Goal: Navigation & Orientation: Find specific page/section

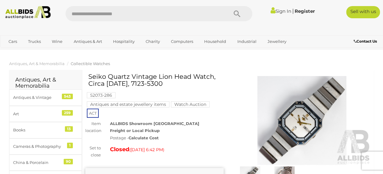
click at [26, 12] on img at bounding box center [28, 12] width 51 height 13
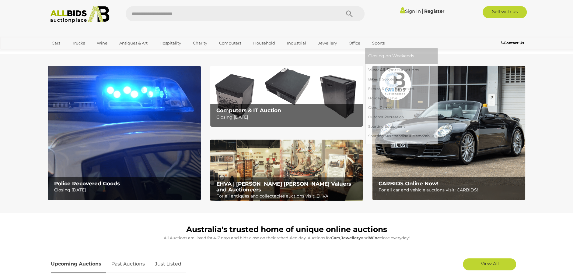
click at [377, 43] on link "Sports" at bounding box center [378, 43] width 20 height 10
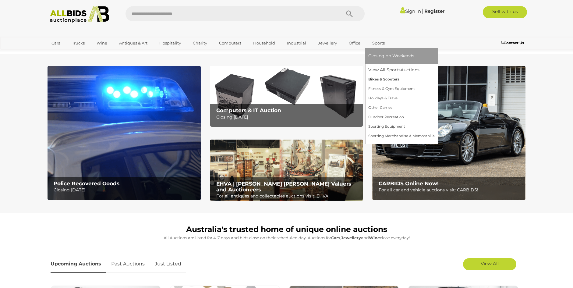
click at [382, 78] on link "Bikes & Scooters" at bounding box center [401, 79] width 66 height 9
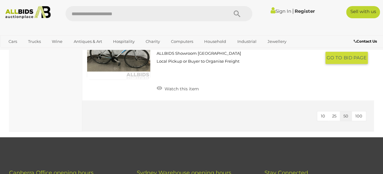
scroll to position [1157, 0]
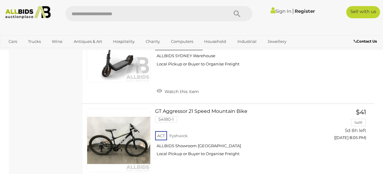
click at [22, 18] on img at bounding box center [28, 12] width 51 height 13
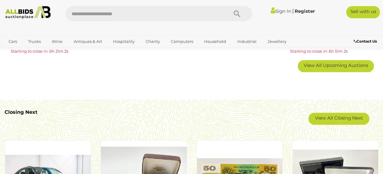
scroll to position [426, 0]
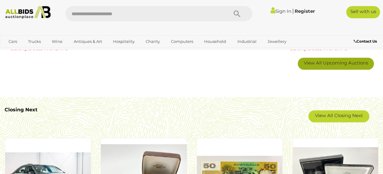
click at [333, 68] on link "View All Upcoming Auctions" at bounding box center [335, 64] width 76 height 12
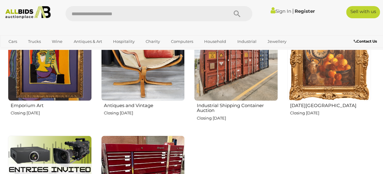
scroll to position [822, 0]
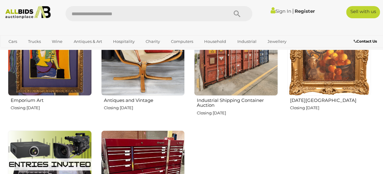
drag, startPoint x: 64, startPoint y: 93, endPoint x: 268, endPoint y: 136, distance: 208.8
click at [69, 93] on img at bounding box center [50, 54] width 84 height 84
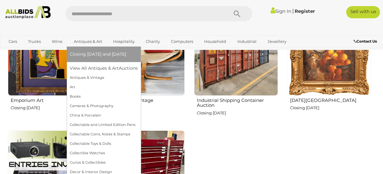
scroll to position [700, 0]
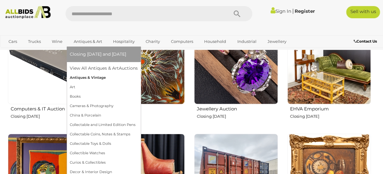
click at [90, 77] on link "Antiques & Vintage" at bounding box center [104, 77] width 68 height 9
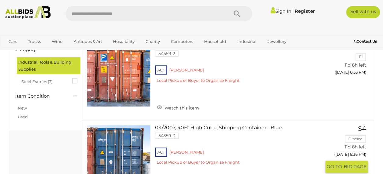
scroll to position [183, 0]
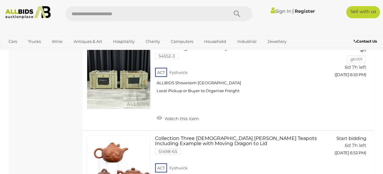
scroll to position [4322, 0]
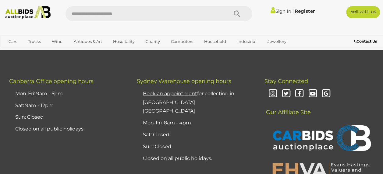
click at [118, 27] on link "2" at bounding box center [123, 21] width 12 height 12
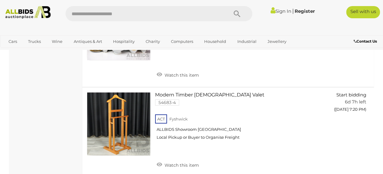
scroll to position [4718, 0]
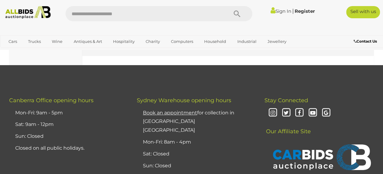
click at [140, 46] on link "3" at bounding box center [136, 40] width 12 height 12
click at [0, 0] on div "Loading auctions..." at bounding box center [0, 0] width 0 height 0
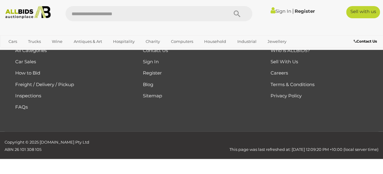
scroll to position [31, 0]
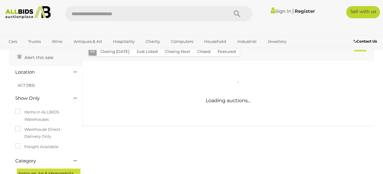
drag, startPoint x: 140, startPoint y: 111, endPoint x: 186, endPoint y: 141, distance: 55.0
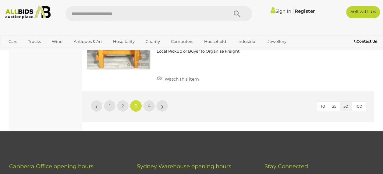
scroll to position [4658, 0]
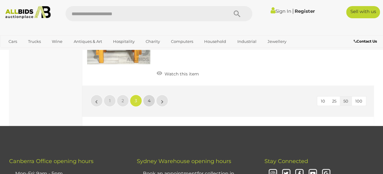
click at [148, 103] on span "4" at bounding box center [149, 100] width 3 height 5
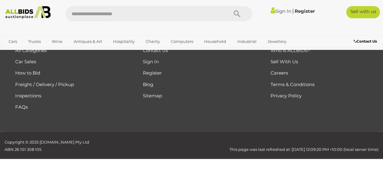
scroll to position [31, 0]
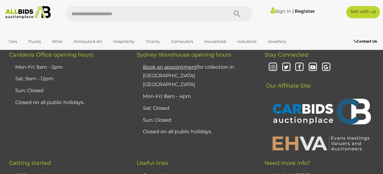
scroll to position [3044, 0]
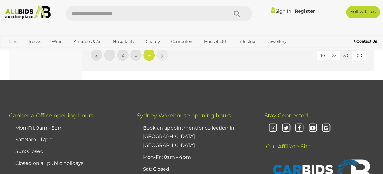
click at [15, 20] on div "Sign In |" at bounding box center [191, 13] width 392 height 15
click at [46, 11] on img at bounding box center [28, 12] width 51 height 13
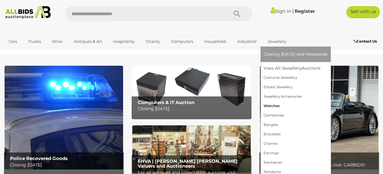
click at [285, 106] on link "Watches" at bounding box center [295, 105] width 64 height 9
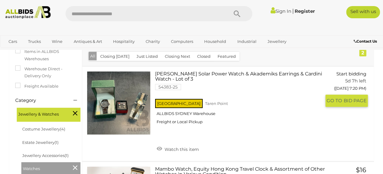
scroll to position [91, 0]
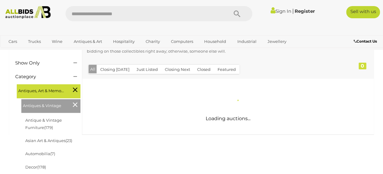
scroll to position [91, 0]
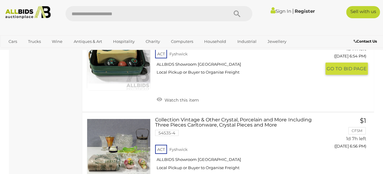
scroll to position [913, 0]
